Goal: Information Seeking & Learning: Check status

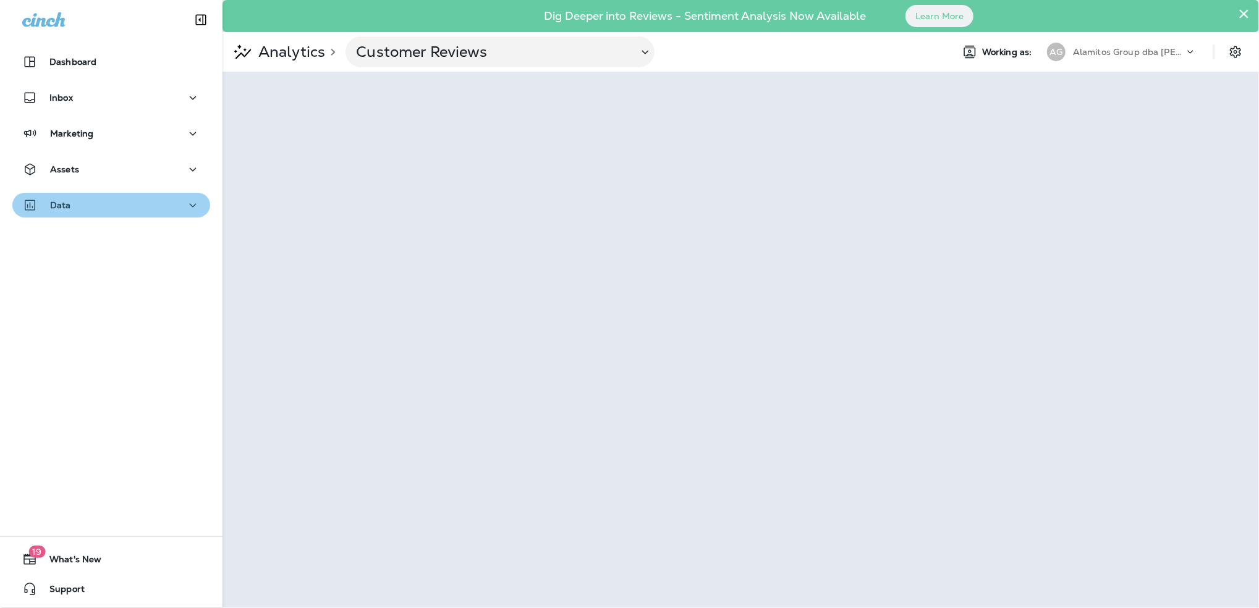
click at [111, 214] on button "Data" at bounding box center [111, 205] width 198 height 25
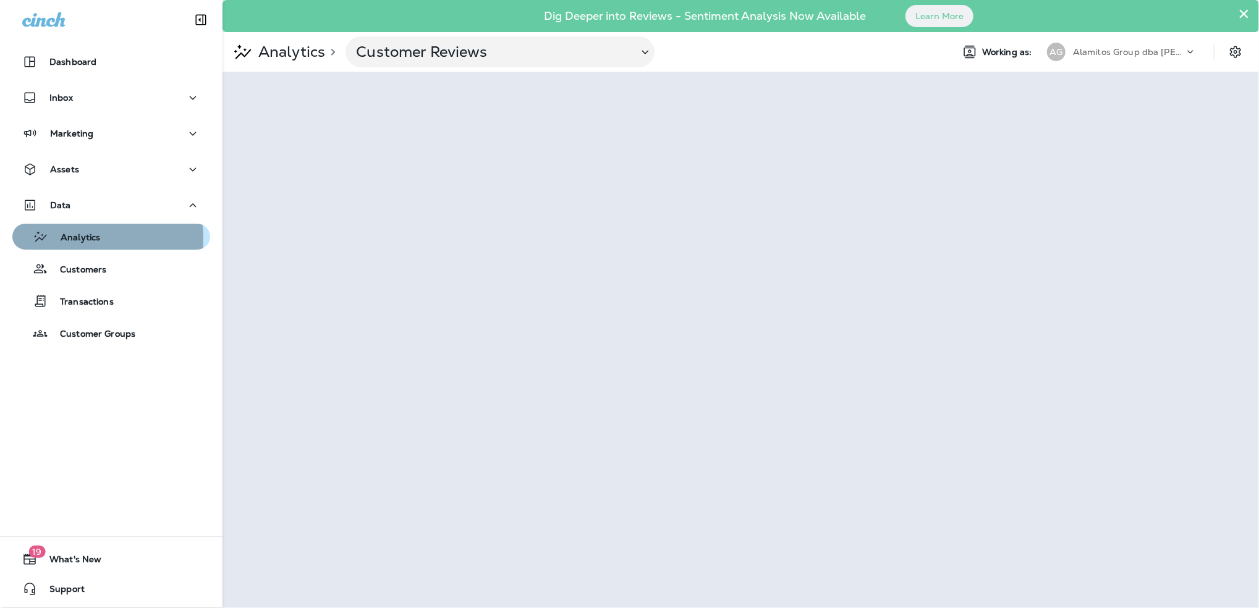
click at [89, 239] on p "Analytics" at bounding box center [74, 238] width 52 height 12
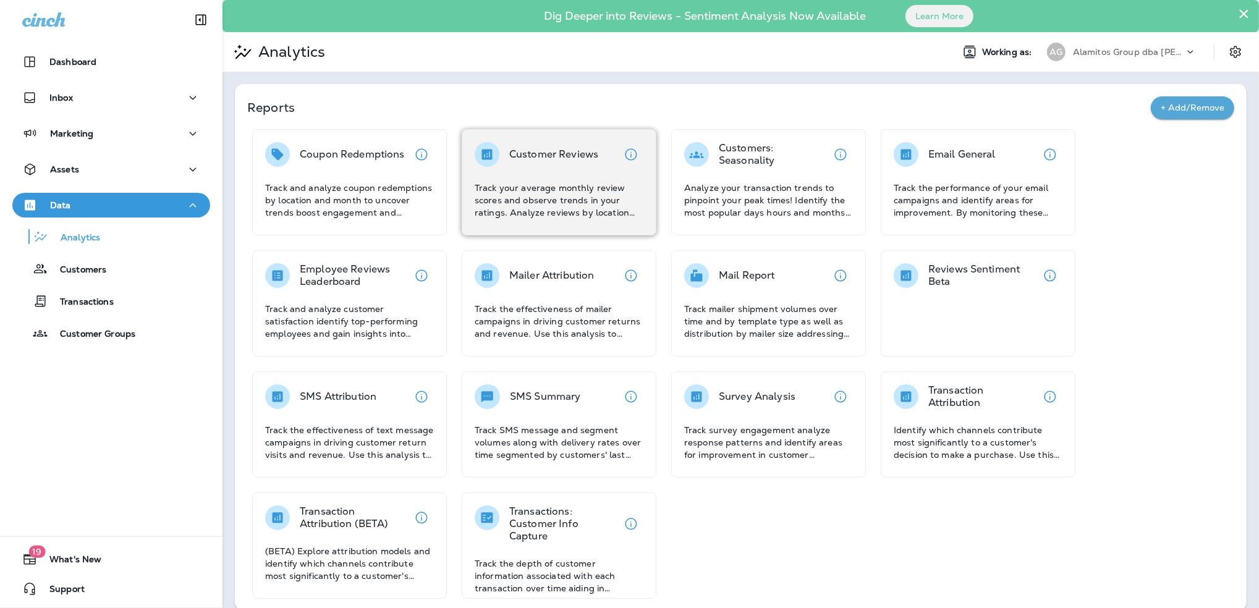
click at [582, 192] on p "Track your average monthly review scores and observe trends in your ratings. An…" at bounding box center [559, 200] width 169 height 37
